Goal: Navigation & Orientation: Find specific page/section

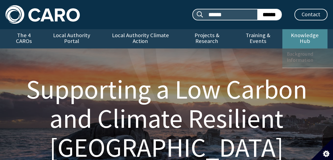
click at [300, 33] on link "Knowledge Hub" at bounding box center [305, 38] width 45 height 19
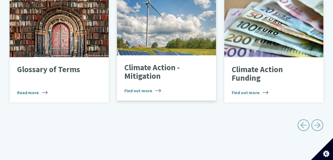
scroll to position [321, 0]
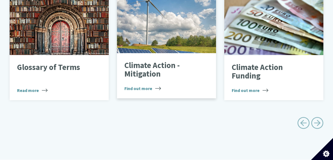
click at [188, 81] on div "Climate Action - Mitigation Find out more" at bounding box center [166, 75] width 99 height 45
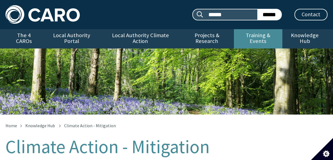
click at [245, 35] on link "Training & Events" at bounding box center [258, 38] width 48 height 19
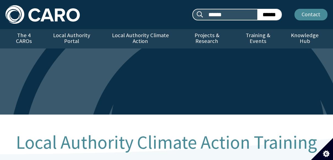
click at [310, 14] on link "Contact" at bounding box center [311, 15] width 33 height 12
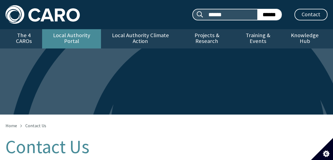
click at [67, 39] on link "Local Authority Portal" at bounding box center [71, 38] width 59 height 19
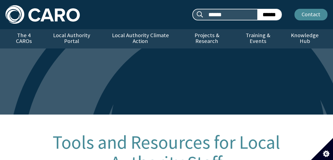
click at [297, 18] on link "Contact" at bounding box center [311, 15] width 33 height 12
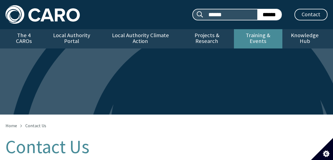
click at [266, 38] on link "Training & Events" at bounding box center [258, 38] width 48 height 19
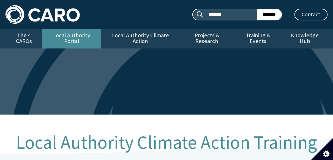
click at [60, 35] on link "Local Authority Portal" at bounding box center [71, 38] width 59 height 19
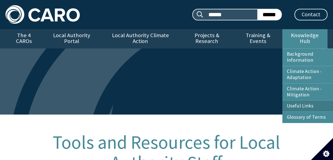
click at [302, 101] on link "Useful Links" at bounding box center [310, 106] width 55 height 11
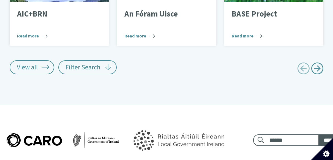
scroll to position [386, 0]
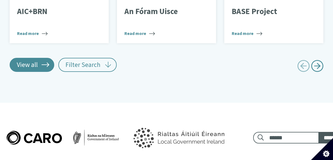
drag, startPoint x: 43, startPoint y: 63, endPoint x: 42, endPoint y: 59, distance: 3.9
click at [43, 63] on link "View all" at bounding box center [32, 65] width 45 height 14
type input "******"
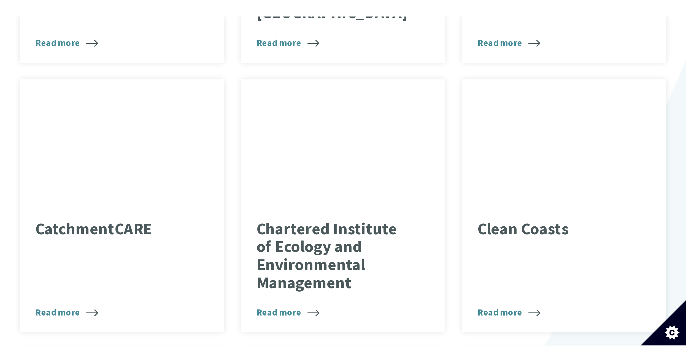
scroll to position [642, 0]
